Goal: Task Accomplishment & Management: Use online tool/utility

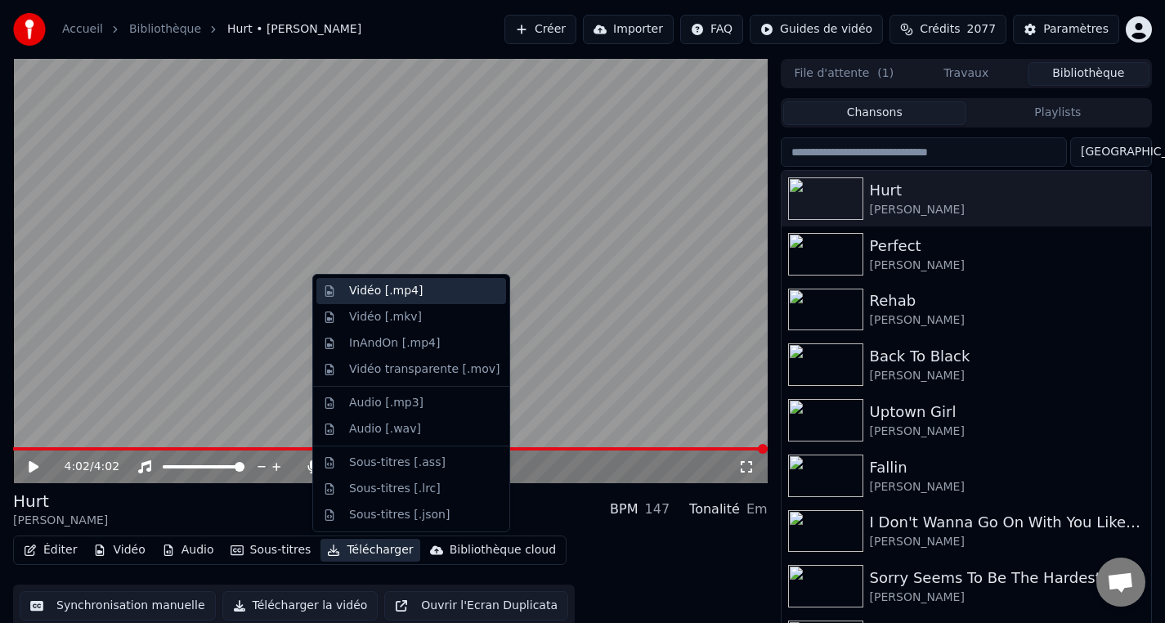
click at [403, 294] on div "Vidéo [.mp4]" at bounding box center [386, 291] width 74 height 16
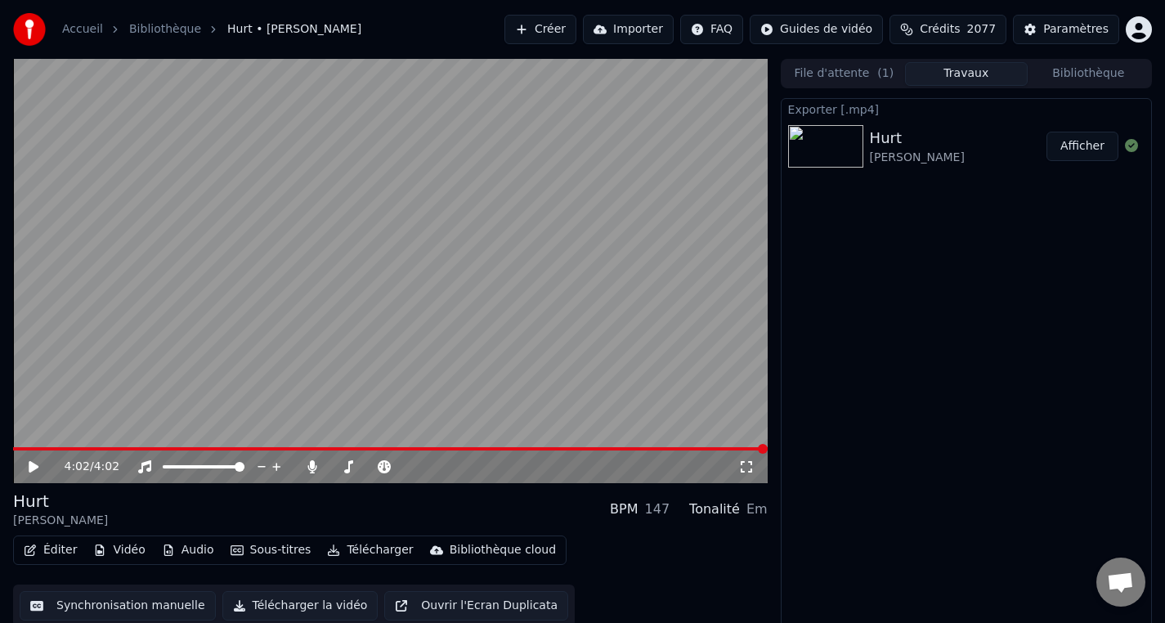
click at [1079, 152] on button "Afficher" at bounding box center [1083, 146] width 72 height 29
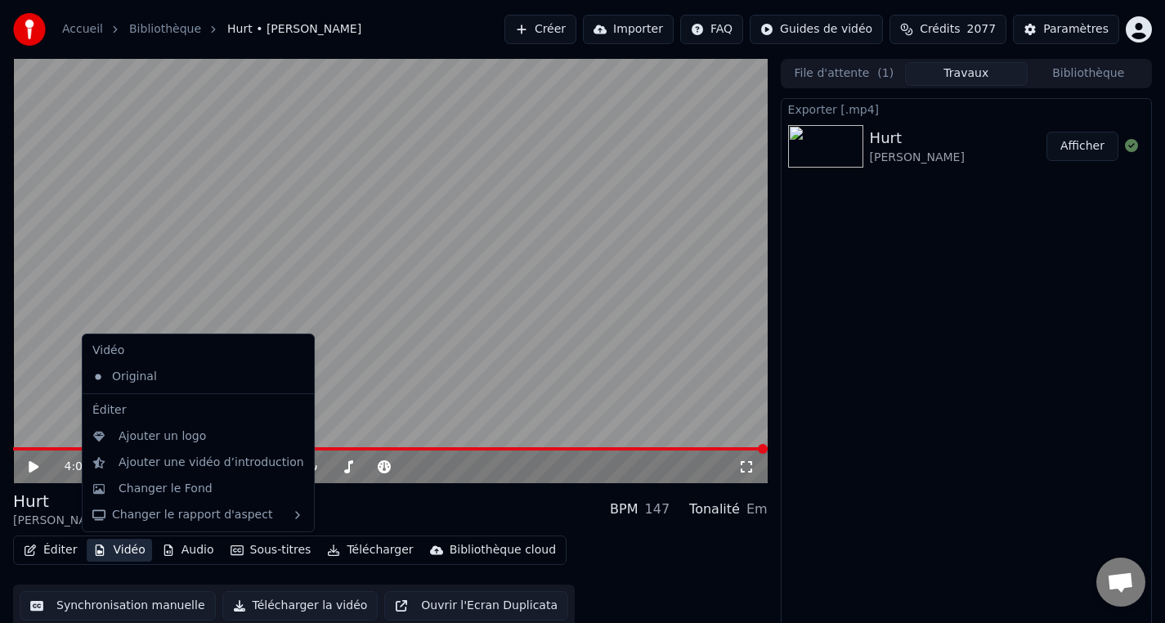
click at [126, 554] on button "Vidéo" at bounding box center [119, 550] width 65 height 23
click at [163, 491] on div "Changer le Fond" at bounding box center [166, 489] width 94 height 16
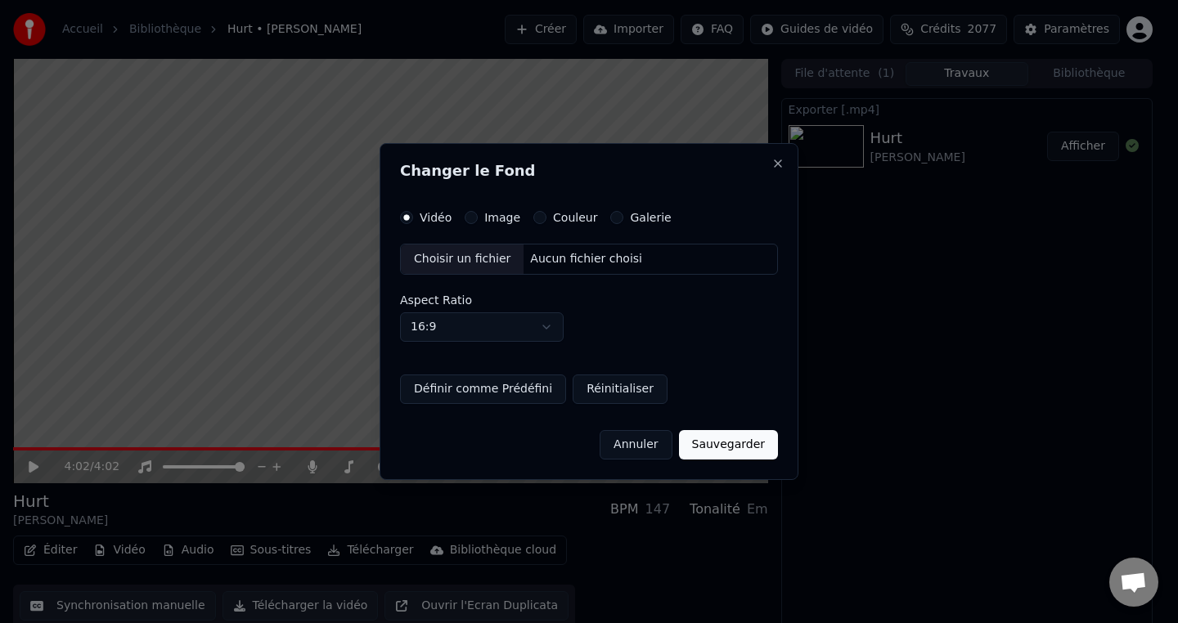
click at [545, 222] on div "Couleur" at bounding box center [565, 217] width 64 height 13
click at [543, 222] on div "Couleur" at bounding box center [565, 217] width 64 height 13
click at [540, 221] on button "Couleur" at bounding box center [539, 217] width 13 height 13
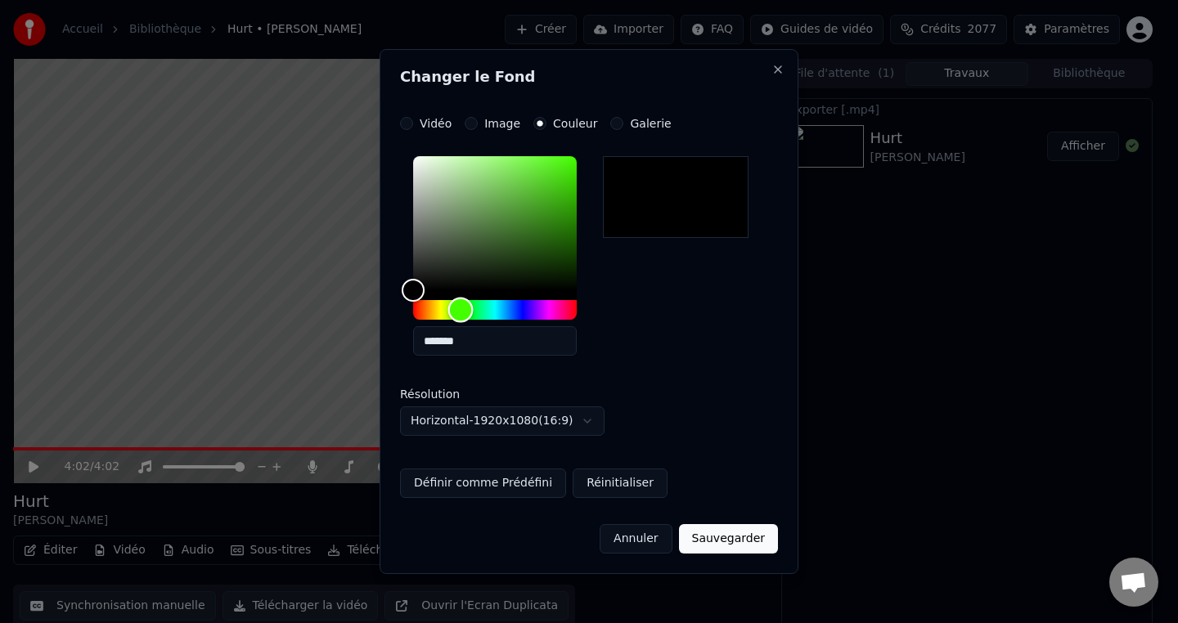
click at [460, 311] on div "Hue" at bounding box center [495, 310] width 164 height 20
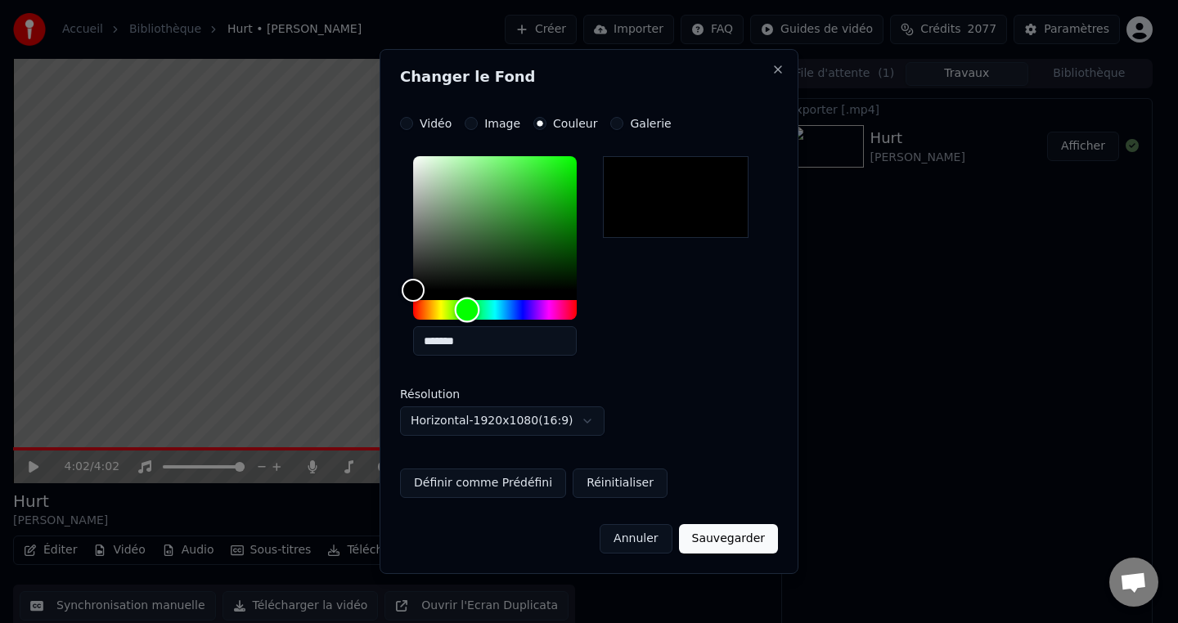
click at [467, 310] on div "Hue" at bounding box center [467, 310] width 25 height 25
click at [467, 313] on div "Hue" at bounding box center [467, 310] width 25 height 25
click at [527, 182] on div "Color" at bounding box center [495, 223] width 164 height 134
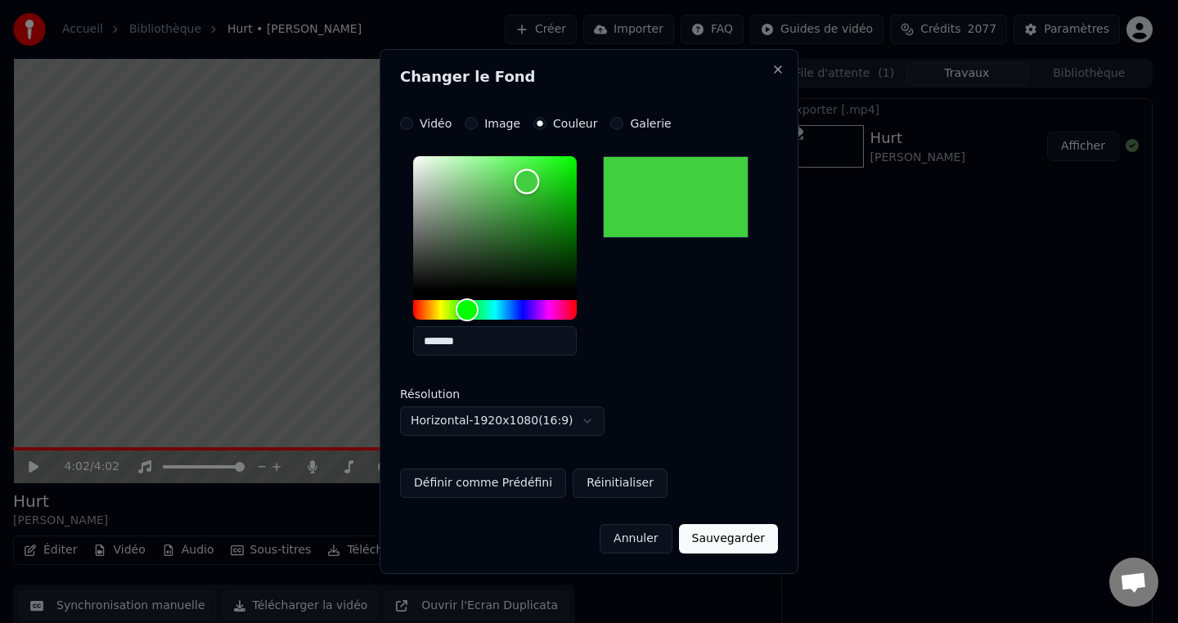
click at [524, 209] on div "Color" at bounding box center [495, 223] width 164 height 134
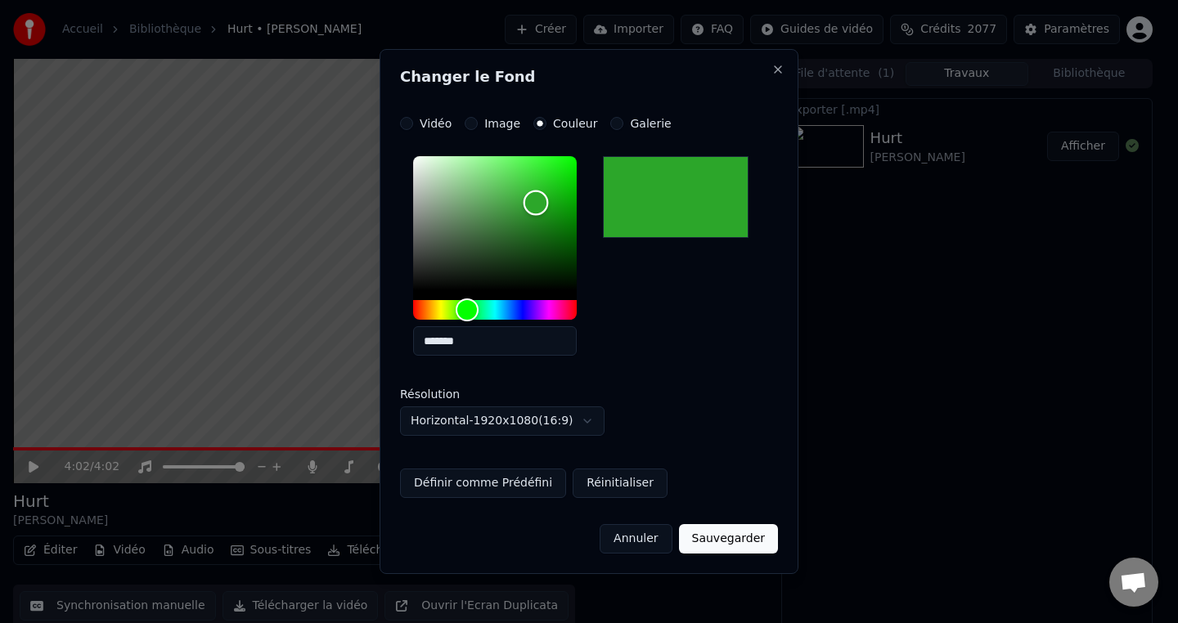
click at [540, 201] on div "Color" at bounding box center [495, 223] width 164 height 134
click at [548, 190] on div "Color" at bounding box center [495, 223] width 164 height 134
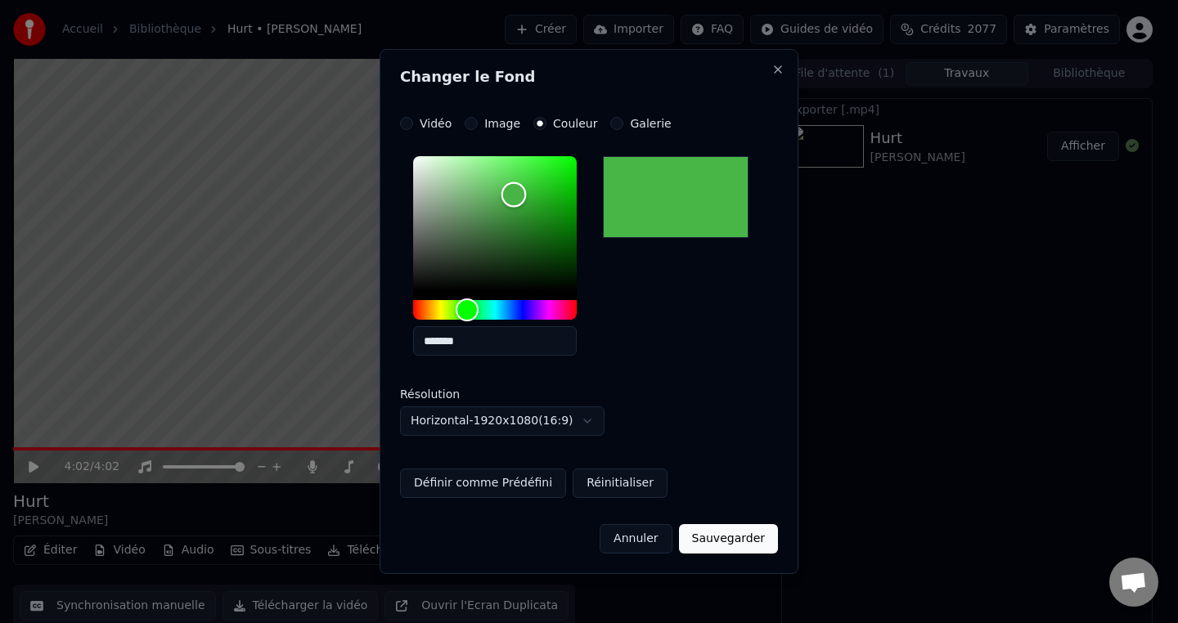
drag, startPoint x: 536, startPoint y: 231, endPoint x: 514, endPoint y: 195, distance: 43.3
click at [514, 195] on div "Color" at bounding box center [495, 223] width 164 height 134
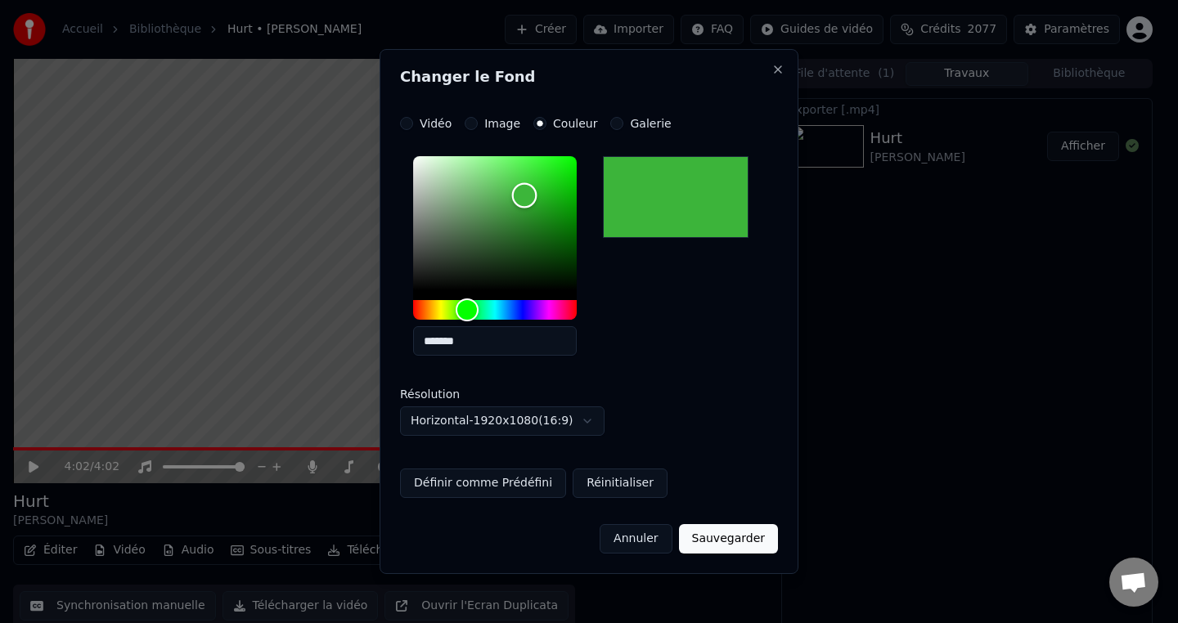
click at [523, 195] on div "Color" at bounding box center [524, 195] width 25 height 25
click at [522, 197] on div "Color" at bounding box center [521, 197] width 25 height 25
click at [461, 348] on input "*******" at bounding box center [495, 340] width 164 height 29
click at [530, 200] on div "Color" at bounding box center [530, 200] width 25 height 25
click at [442, 344] on input "*******" at bounding box center [495, 340] width 164 height 29
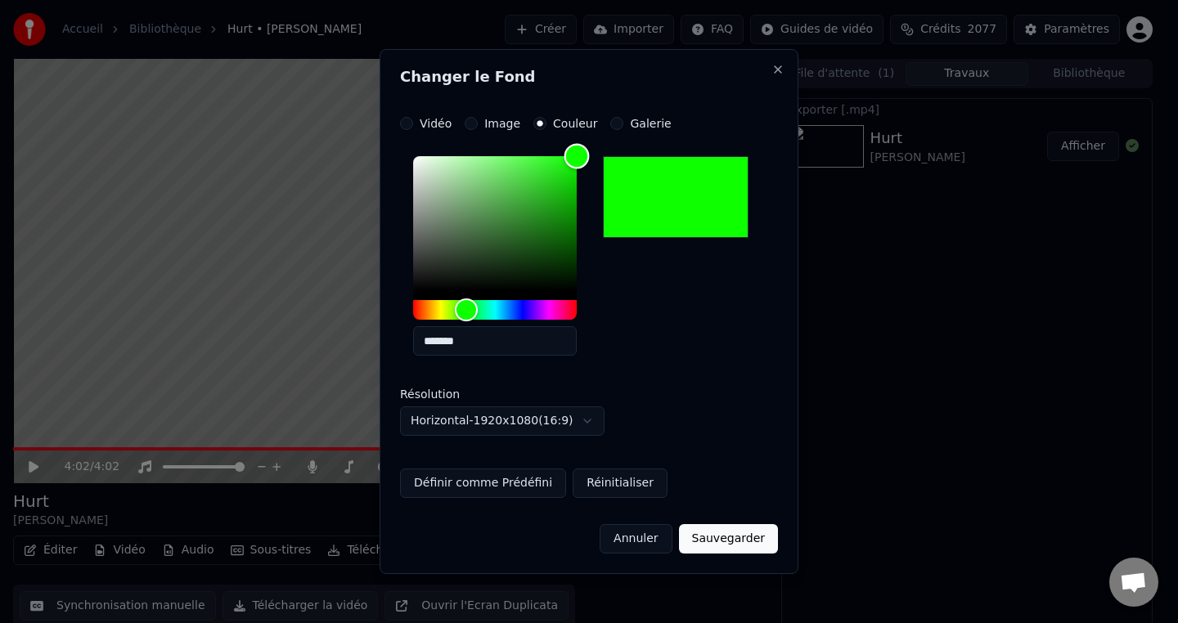
drag, startPoint x: 533, startPoint y: 205, endPoint x: 584, endPoint y: 150, distance: 75.3
click at [584, 150] on div "Color" at bounding box center [576, 156] width 25 height 25
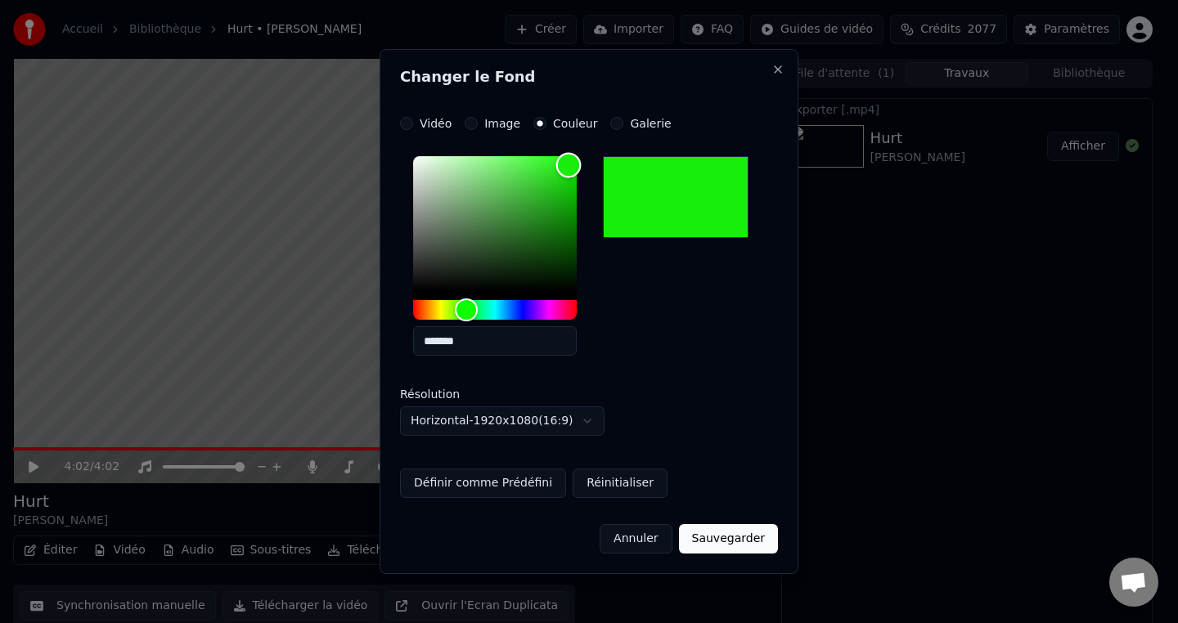
click at [568, 166] on div "Color" at bounding box center [568, 165] width 25 height 25
drag, startPoint x: 566, startPoint y: 171, endPoint x: 564, endPoint y: 179, distance: 8.3
click at [565, 173] on div "Color" at bounding box center [566, 171] width 25 height 25
click at [564, 168] on div "Color" at bounding box center [564, 168] width 25 height 25
type input "*******"
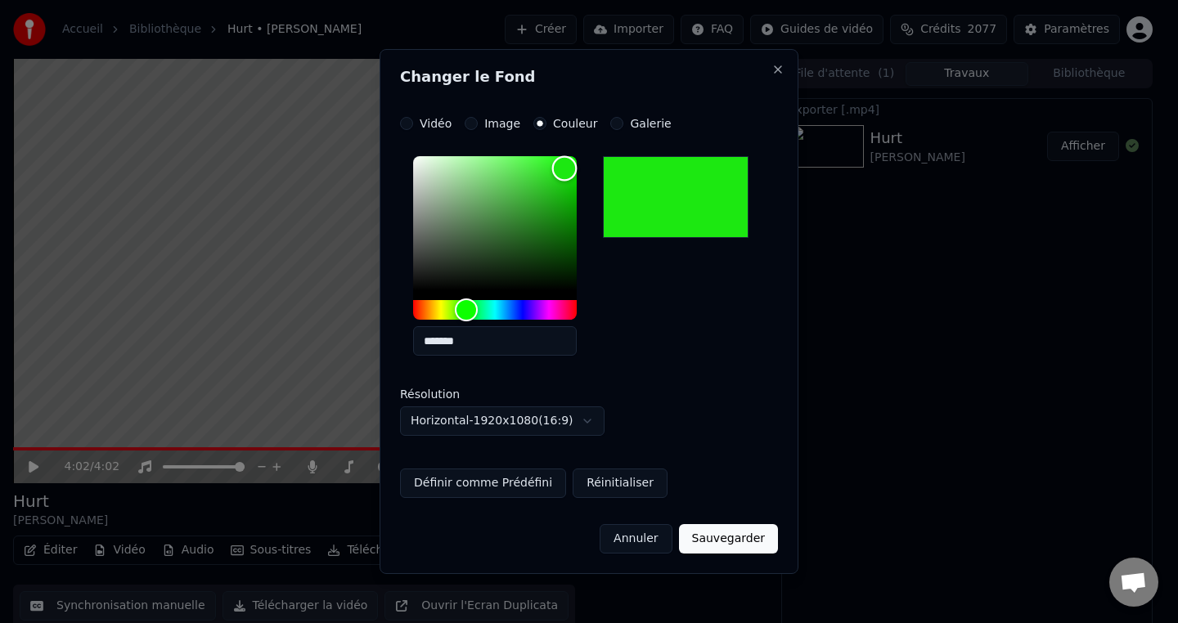
click at [566, 168] on div "Color" at bounding box center [564, 168] width 25 height 25
click at [450, 343] on input "*******" at bounding box center [495, 340] width 164 height 29
click at [528, 347] on input "*******" at bounding box center [495, 340] width 164 height 29
click at [721, 540] on button "Sauvegarder" at bounding box center [728, 538] width 99 height 29
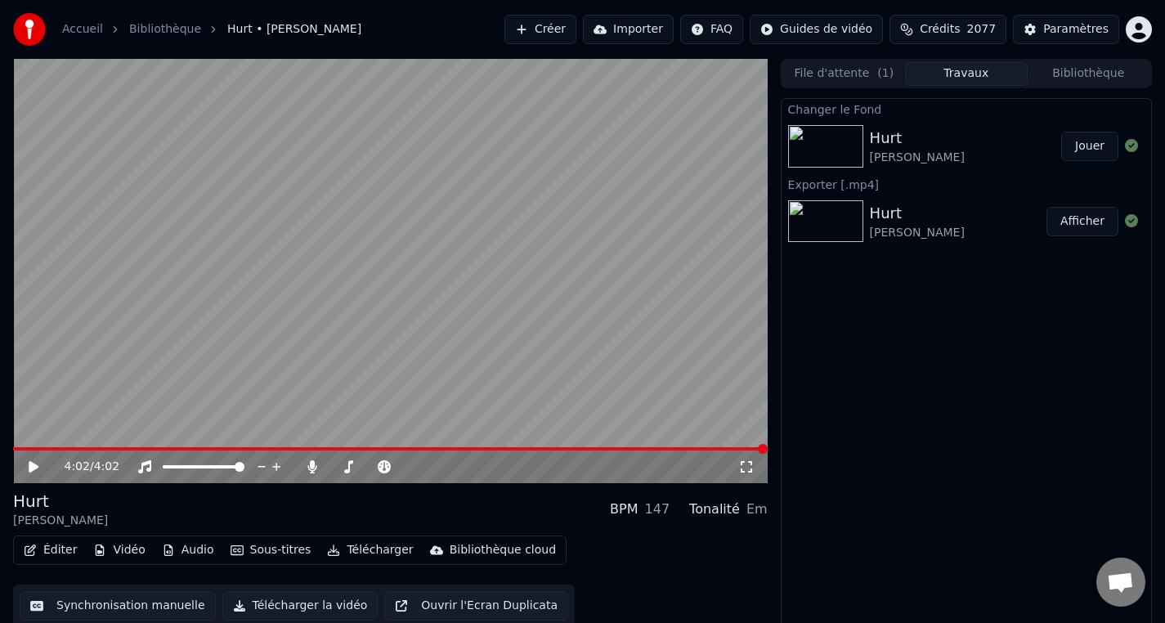
click at [1094, 154] on button "Jouer" at bounding box center [1089, 146] width 57 height 29
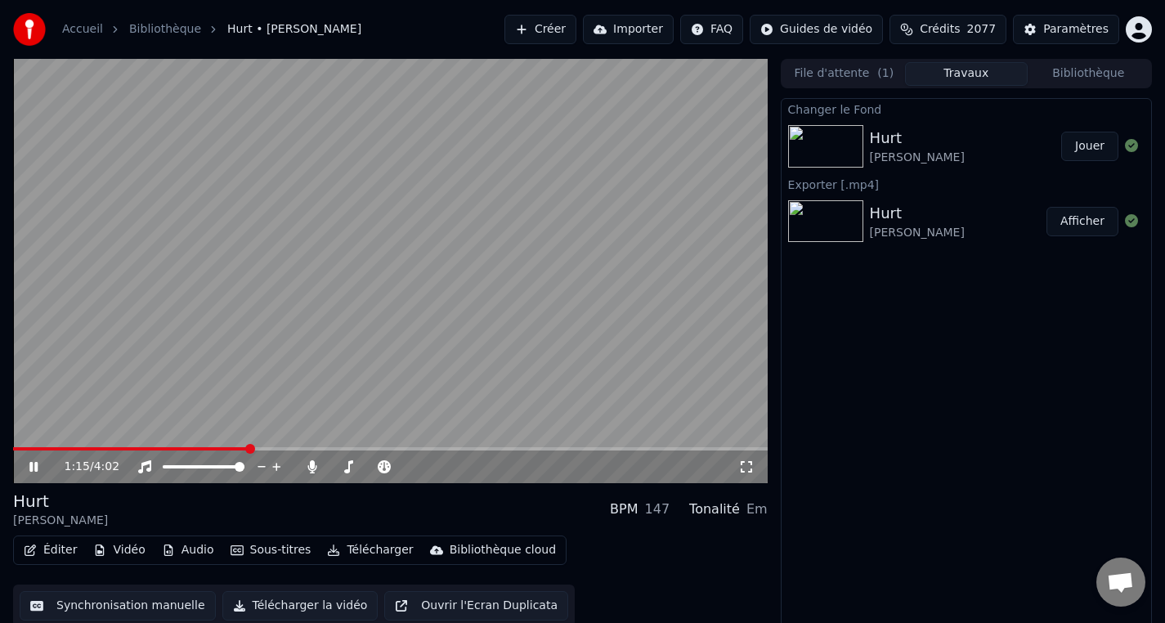
click at [376, 375] on video at bounding box center [390, 271] width 755 height 424
click at [243, 450] on span at bounding box center [131, 448] width 236 height 3
click at [28, 466] on icon at bounding box center [45, 466] width 38 height 13
click at [232, 406] on video at bounding box center [390, 271] width 755 height 424
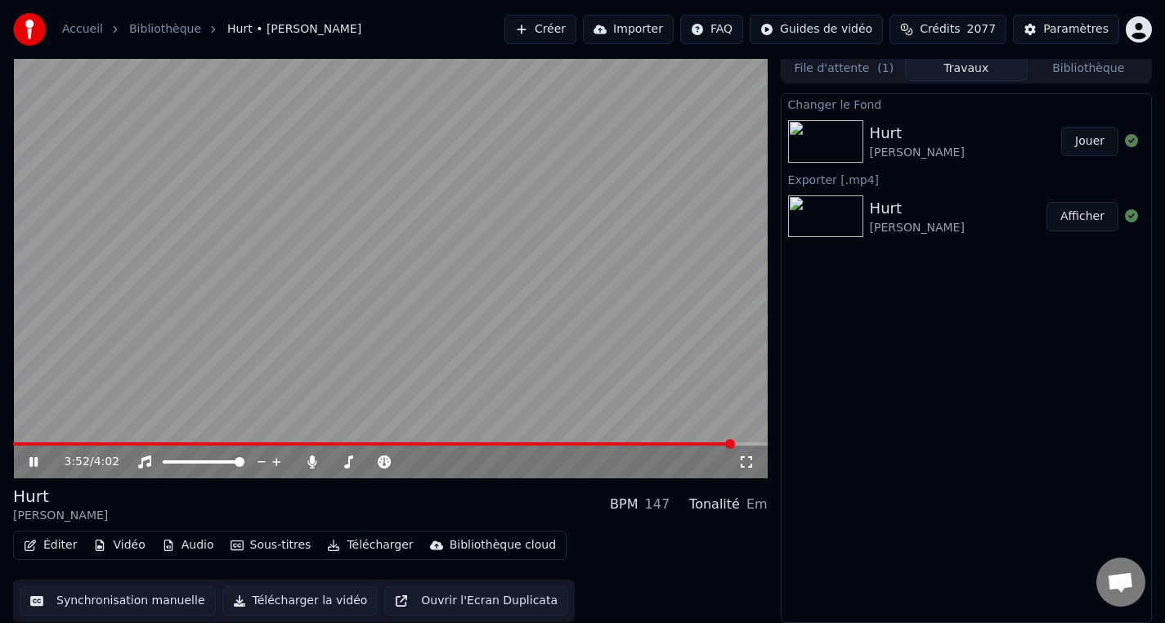
click at [31, 459] on icon at bounding box center [33, 462] width 8 height 10
click at [357, 548] on button "Télécharger" at bounding box center [370, 545] width 99 height 23
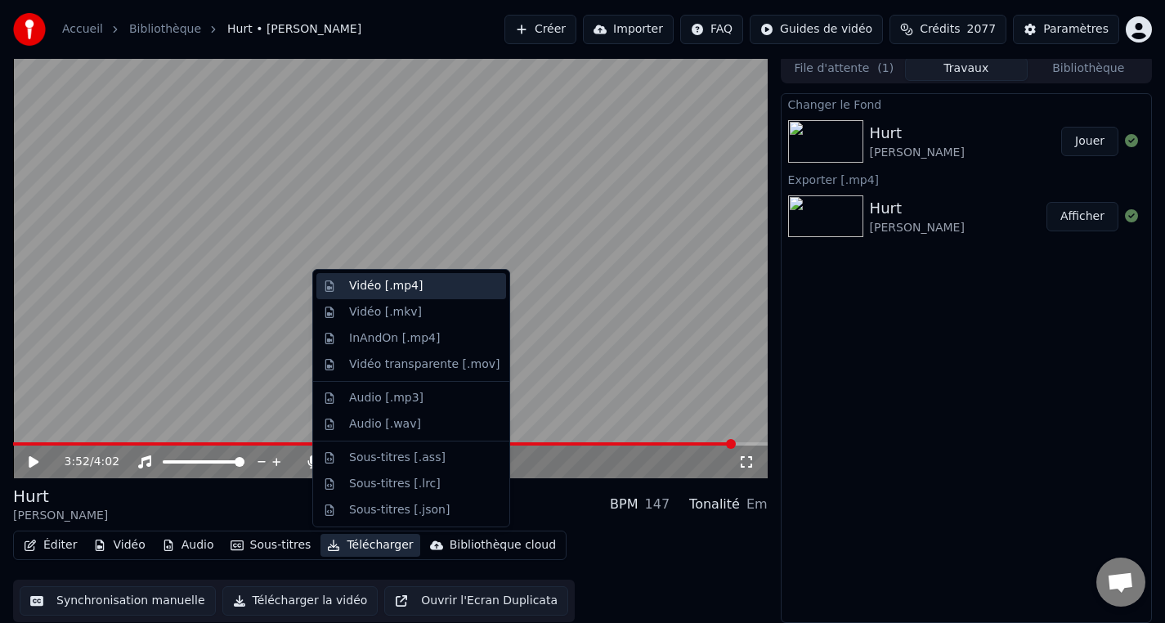
click at [420, 291] on div "Vidéo [.mp4]" at bounding box center [424, 286] width 150 height 16
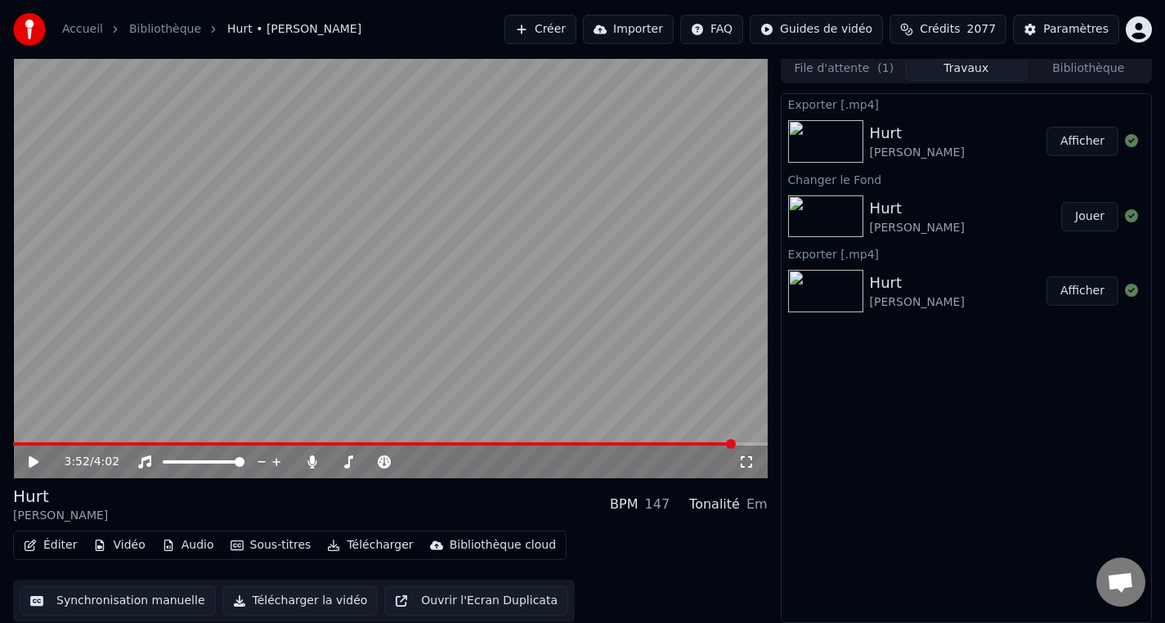
click at [1066, 147] on button "Afficher" at bounding box center [1083, 141] width 72 height 29
